Goal: Task Accomplishment & Management: Manage account settings

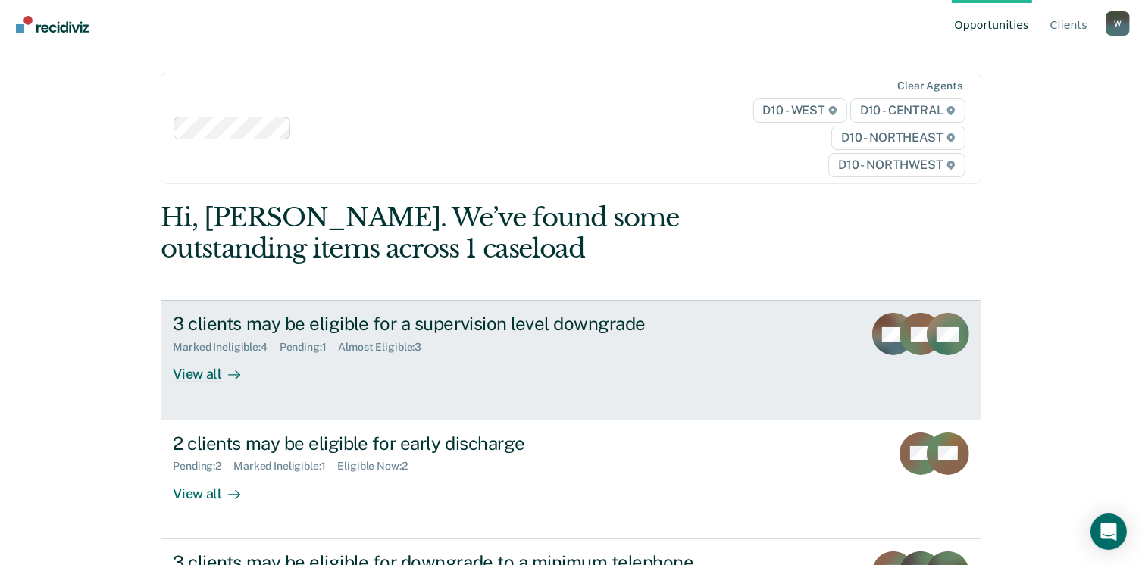
click at [207, 389] on link "3 clients may be eligible for a supervision level downgrade Marked Ineligible :…" at bounding box center [571, 360] width 820 height 120
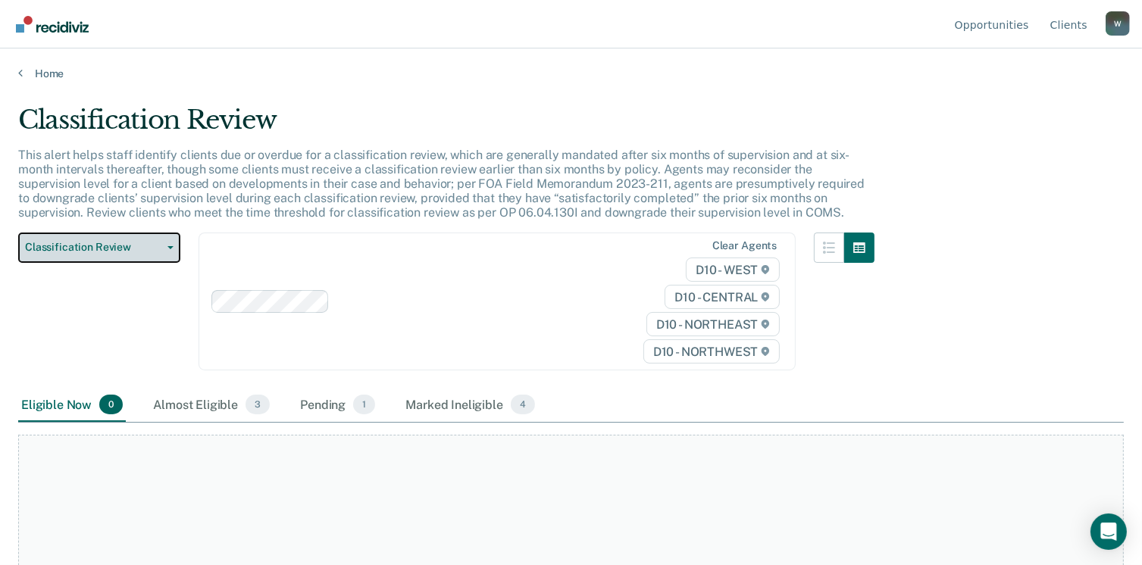
click at [155, 245] on span "Classification Review" at bounding box center [93, 247] width 136 height 13
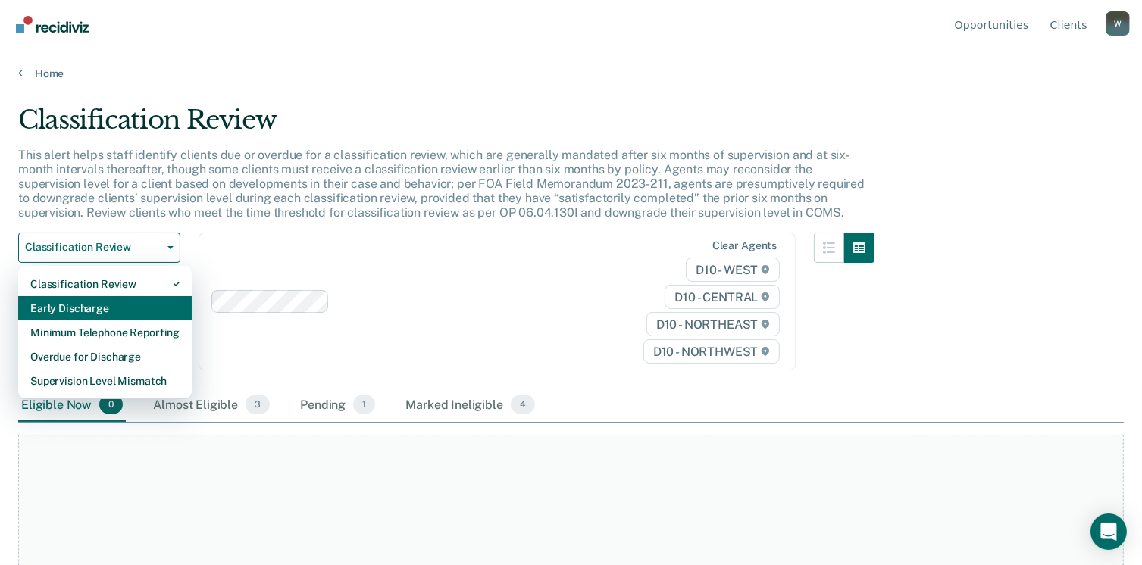
click at [104, 314] on div "Early Discharge" at bounding box center [104, 308] width 149 height 24
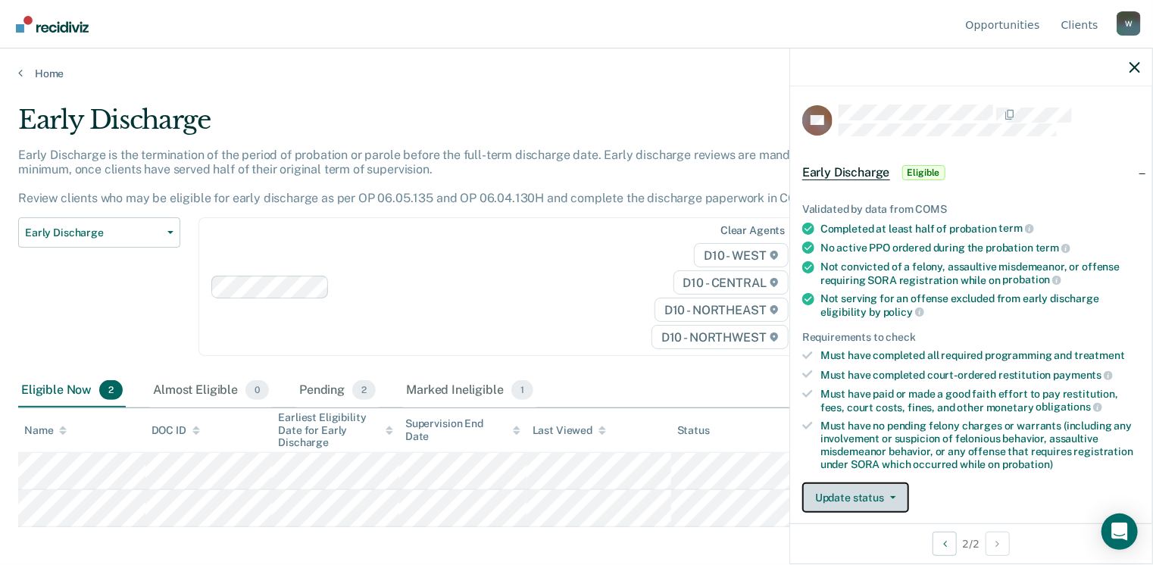
click at [879, 497] on button "Update status" at bounding box center [855, 498] width 107 height 30
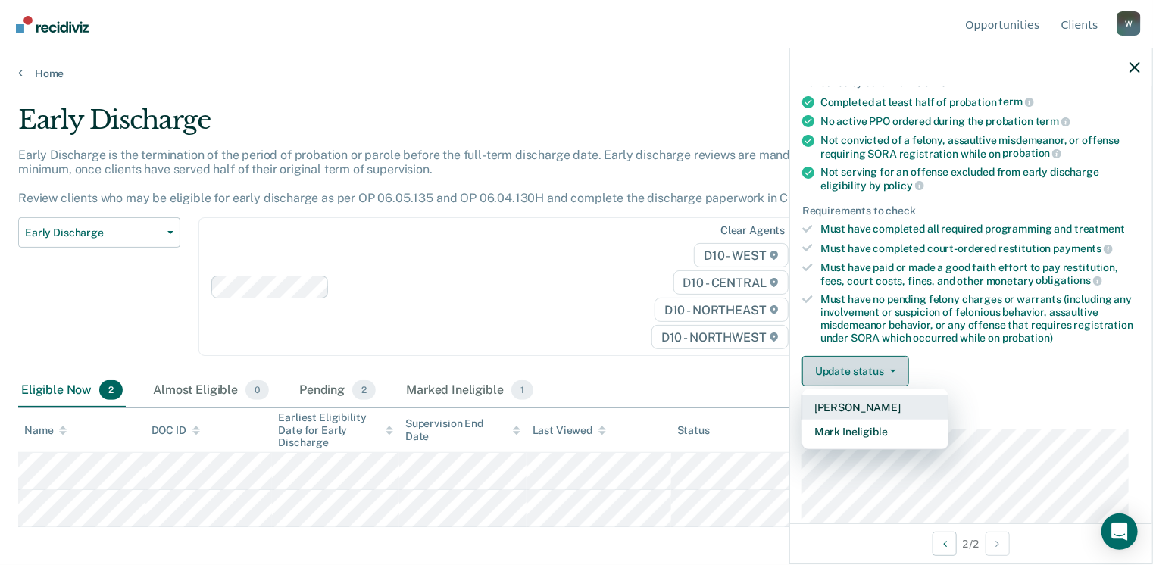
scroll to position [127, 0]
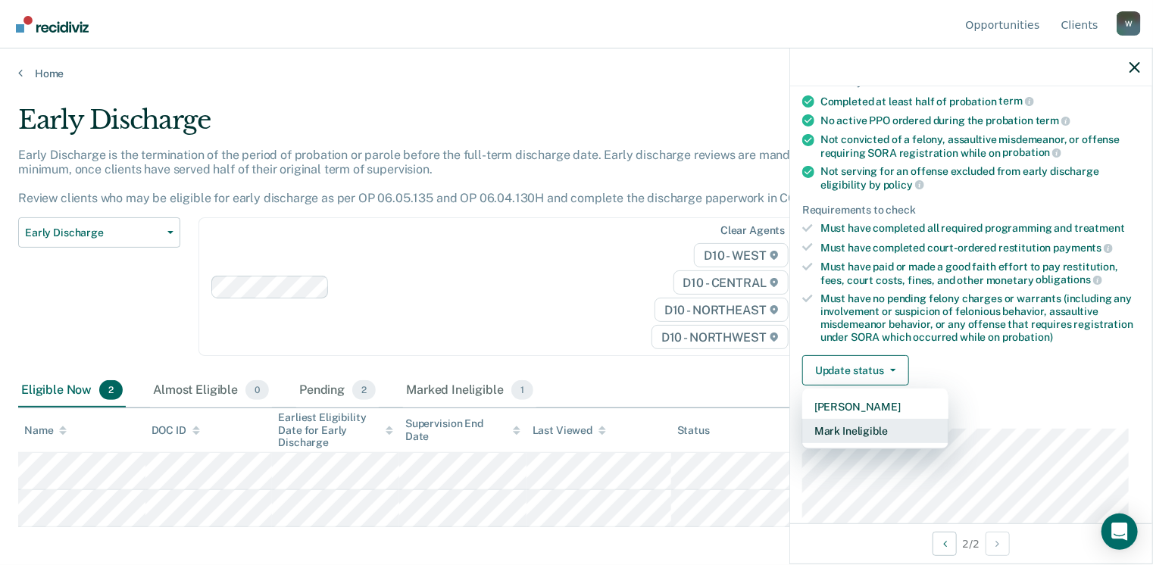
click at [886, 430] on button "Mark Ineligible" at bounding box center [875, 431] width 146 height 24
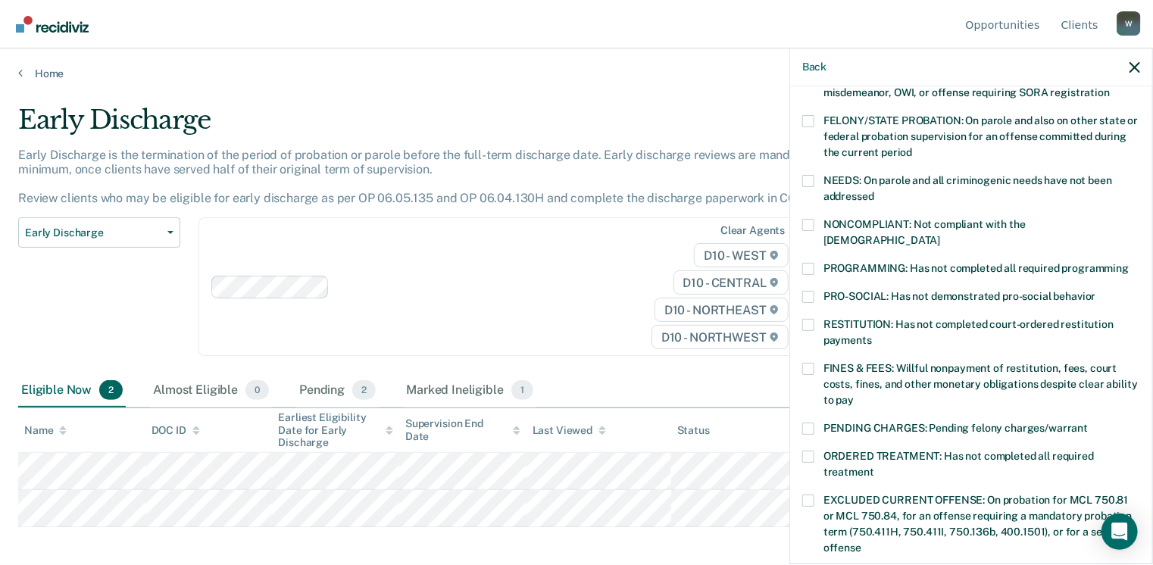
scroll to position [178, 0]
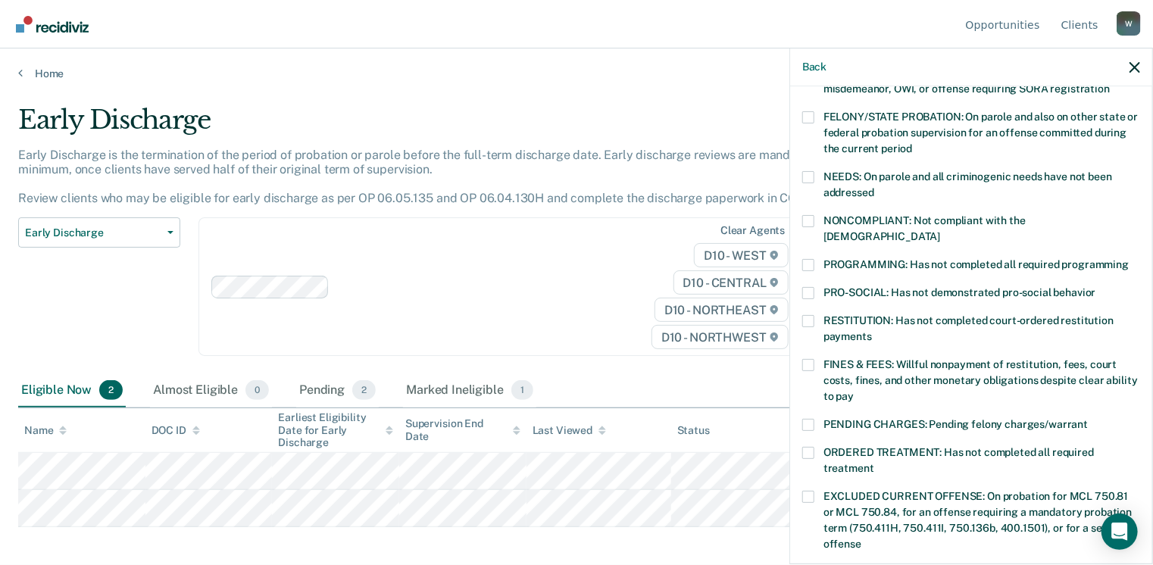
click at [811, 447] on span at bounding box center [808, 453] width 12 height 12
click at [874, 463] on input "ORDERED TREATMENT: Has not completed all required treatment" at bounding box center [874, 463] width 0 height 0
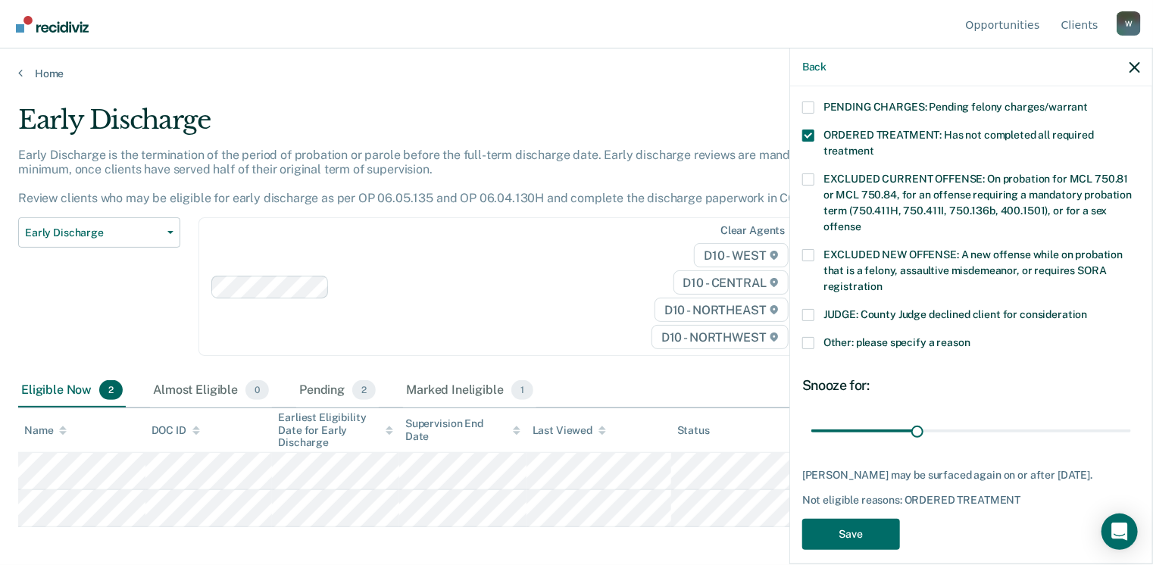
scroll to position [506, 0]
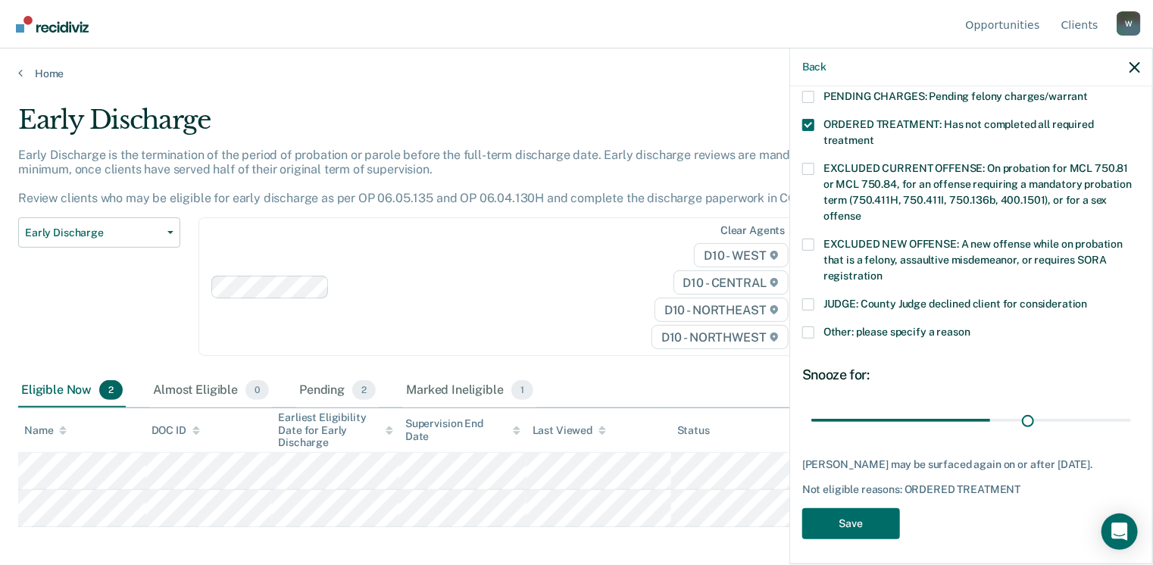
type input "90"
click at [869, 513] on button "Save" at bounding box center [851, 523] width 98 height 31
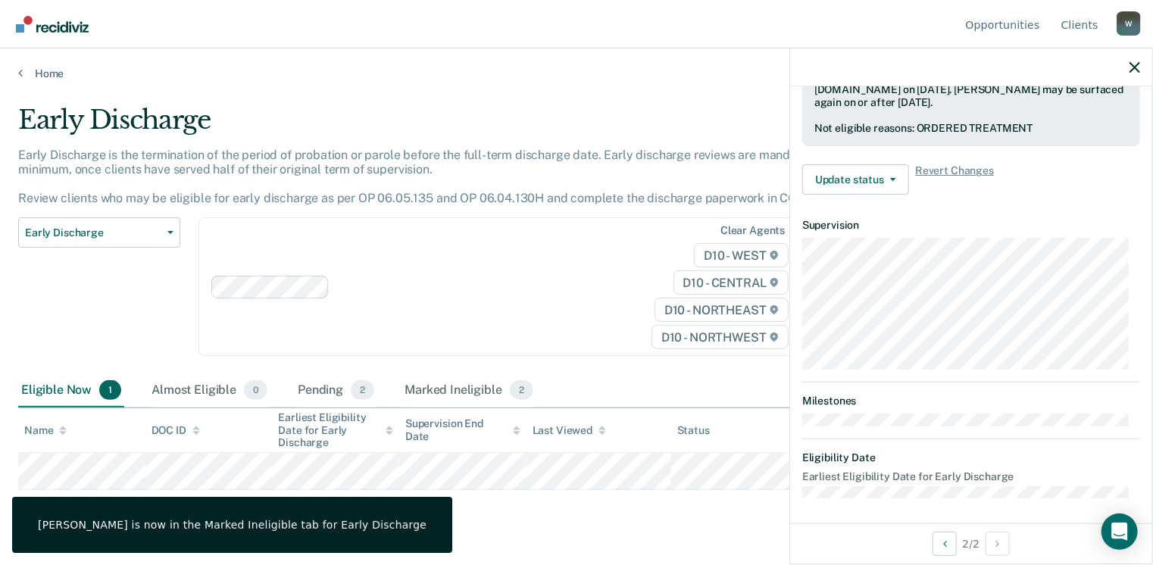
scroll to position [318, 0]
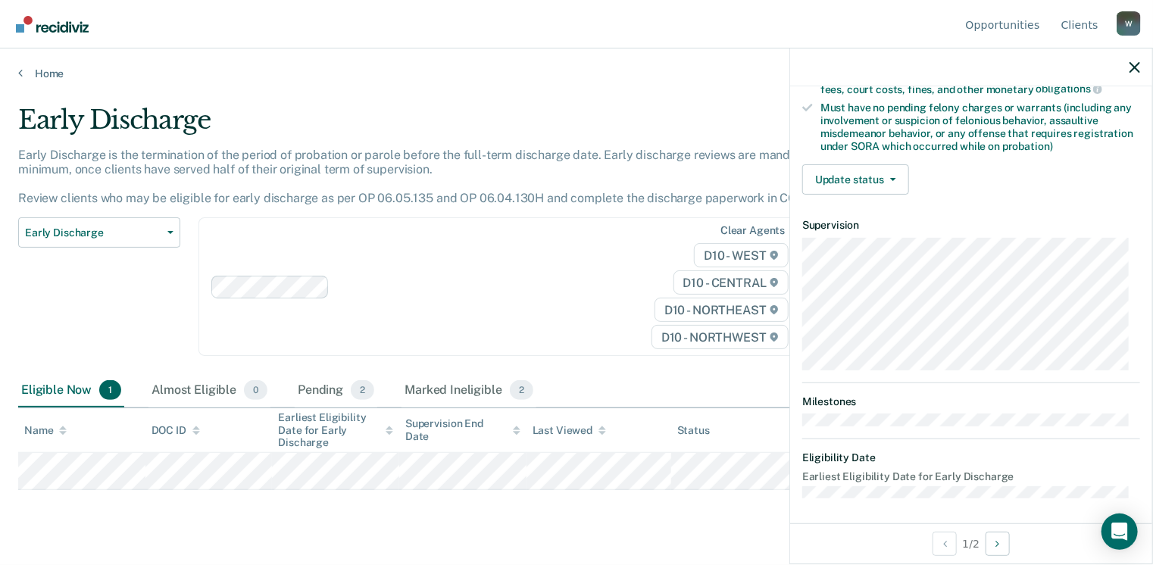
click at [1133, 73] on icon "button" at bounding box center [1134, 67] width 11 height 11
